Goal: Check status: Check status

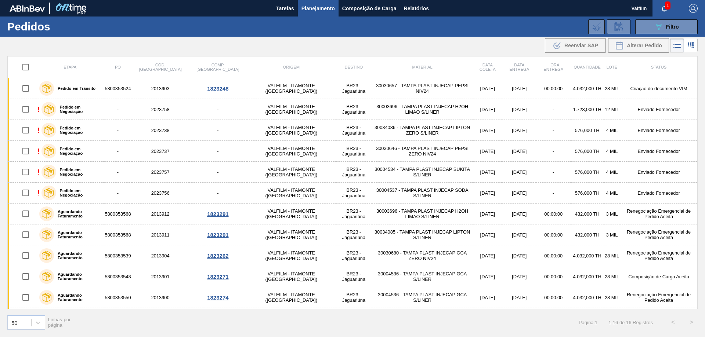
click at [299, 54] on div ".b{fill:var(--color-action-default)} Reenviar SAP Alterar Pedido" at bounding box center [352, 46] width 705 height 18
click at [362, 44] on div ".b{fill:var(--color-action-default)} Reenviar SAP Alterar Pedido" at bounding box center [352, 46] width 705 height 18
